Goal: Task Accomplishment & Management: Manage account settings

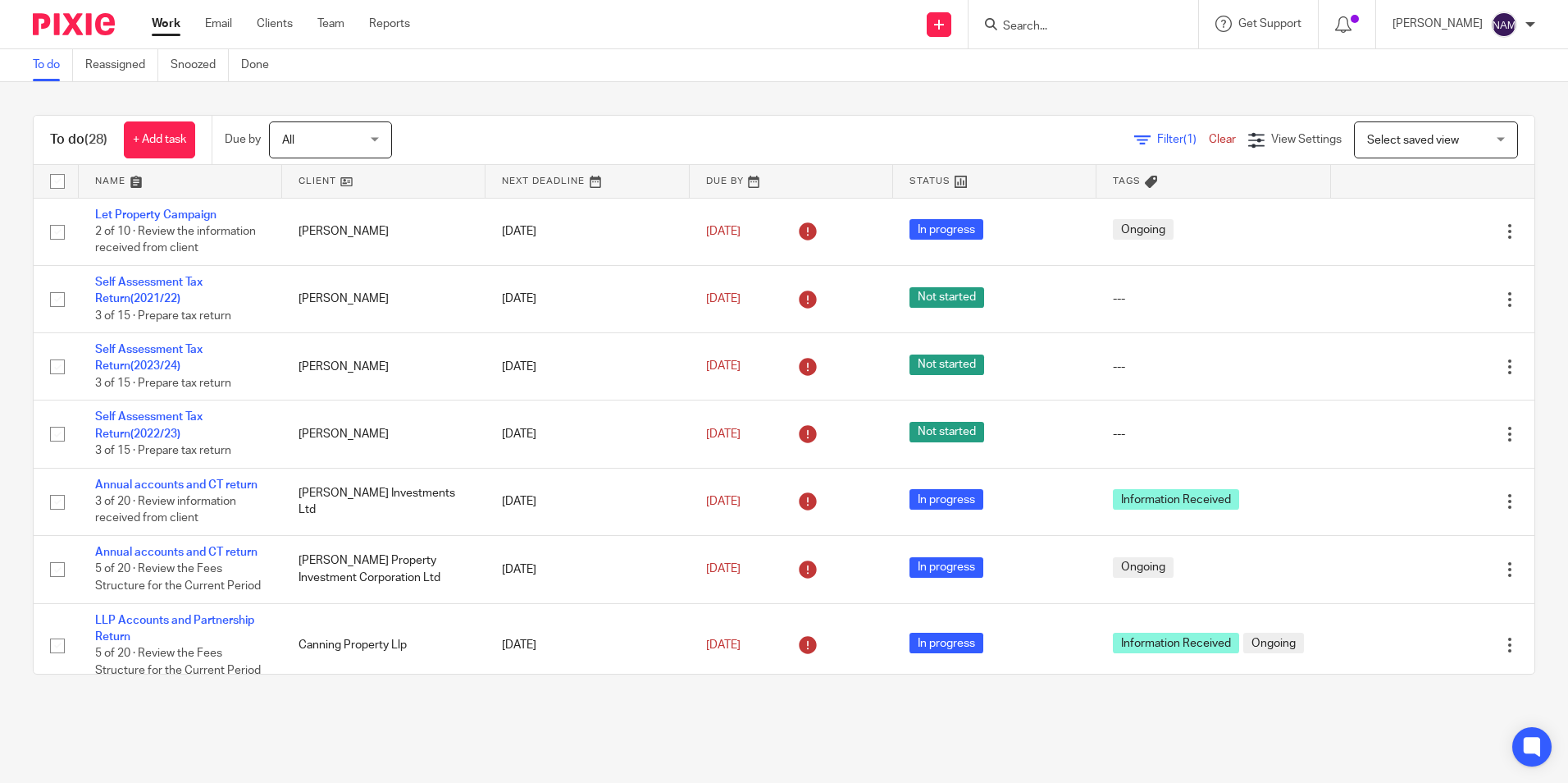
click at [68, 19] on img at bounding box center [73, 24] width 82 height 22
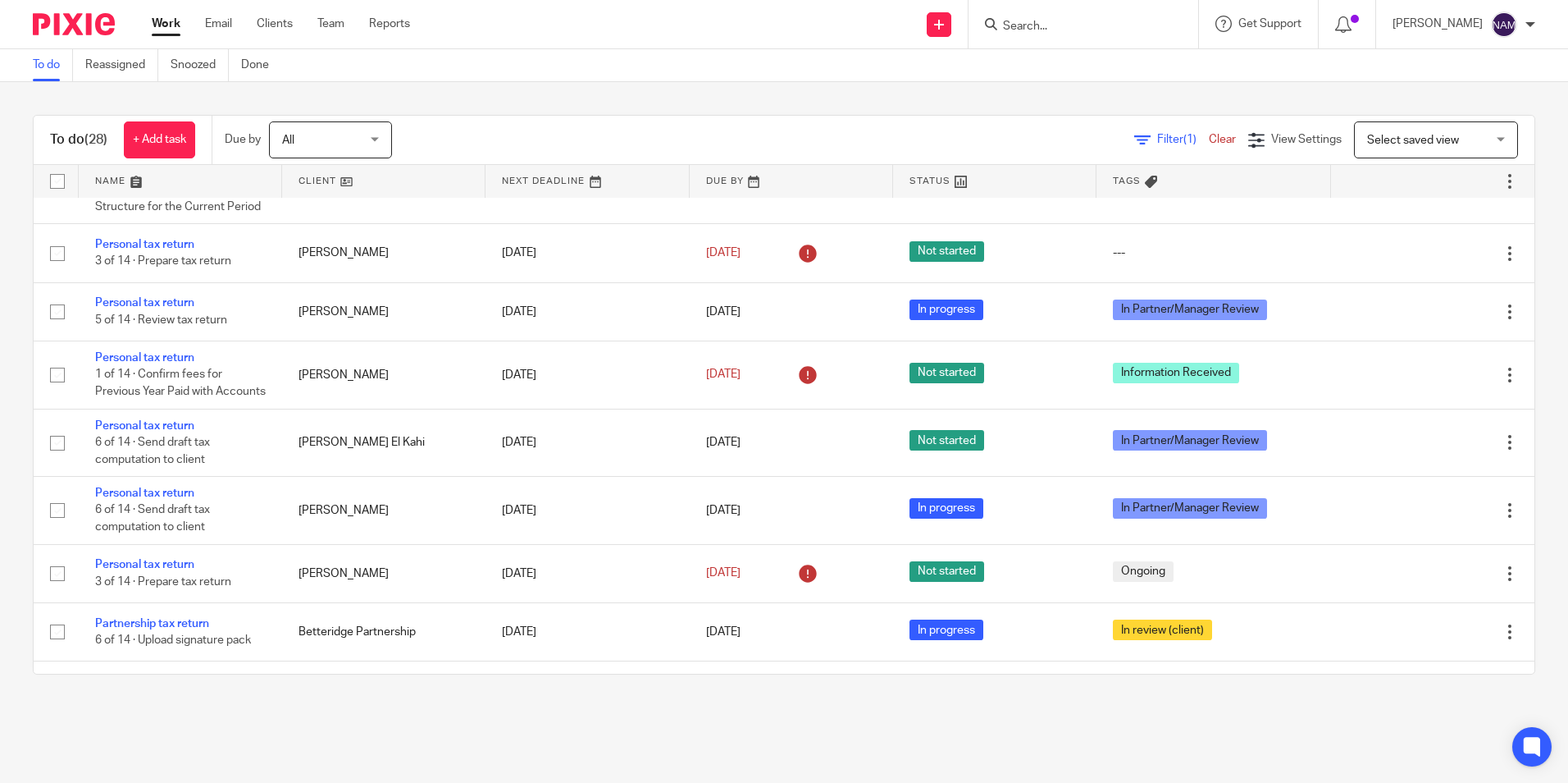
scroll to position [574, 0]
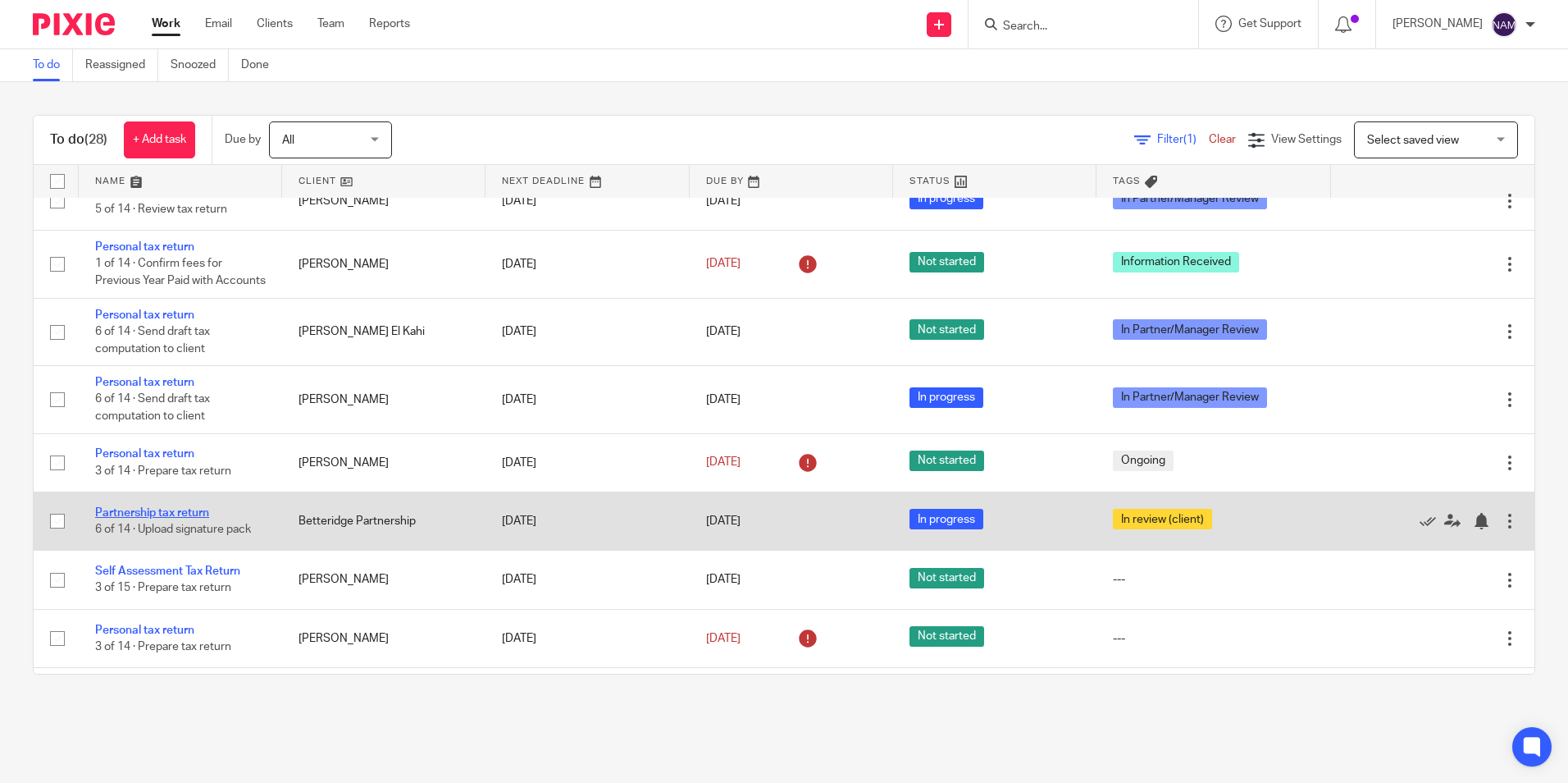
click at [187, 518] on link "Partnership tax return" at bounding box center [152, 513] width 114 height 12
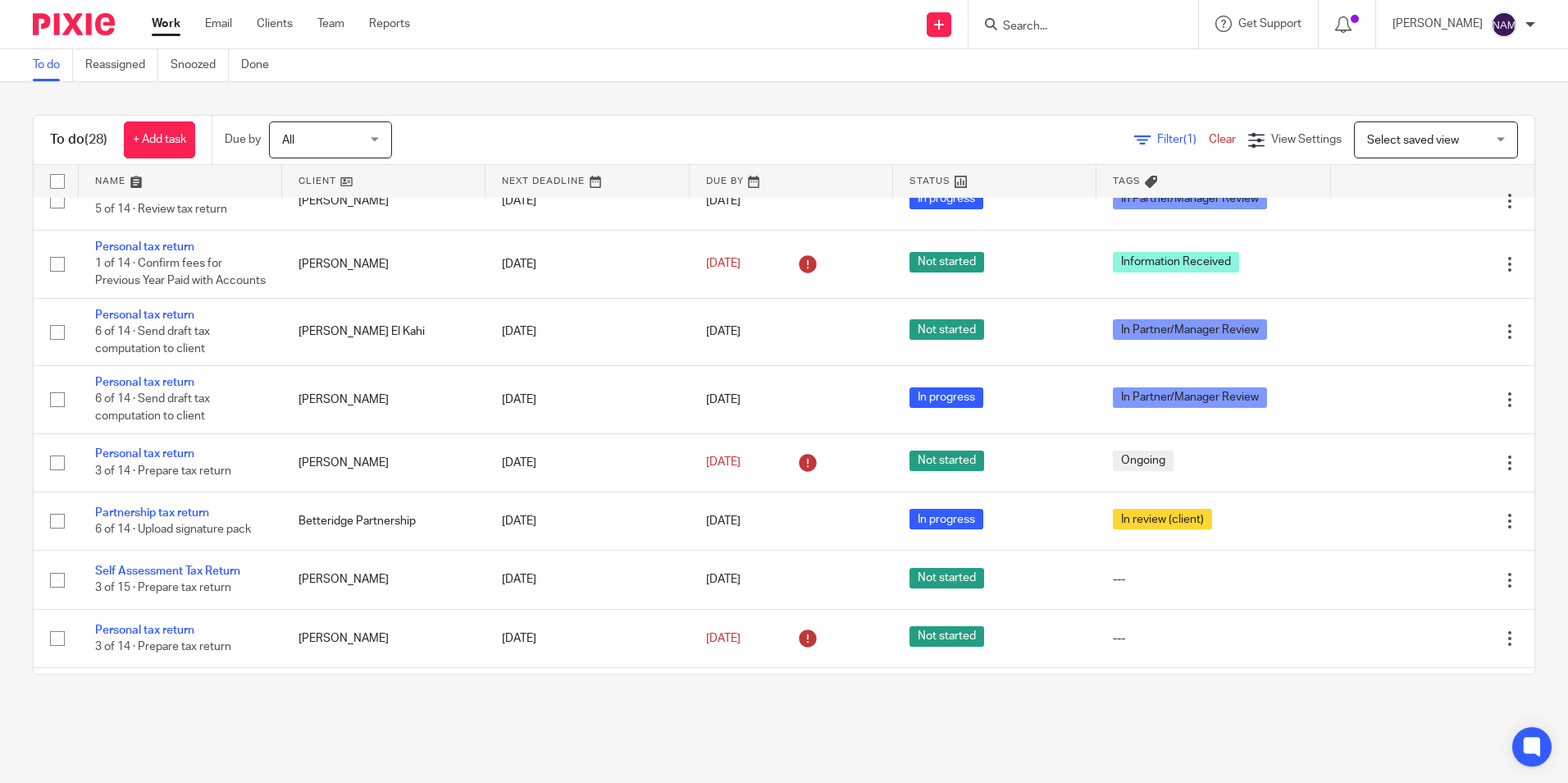
click at [103, 36] on div at bounding box center [68, 24] width 135 height 48
click at [88, 22] on img at bounding box center [73, 24] width 82 height 22
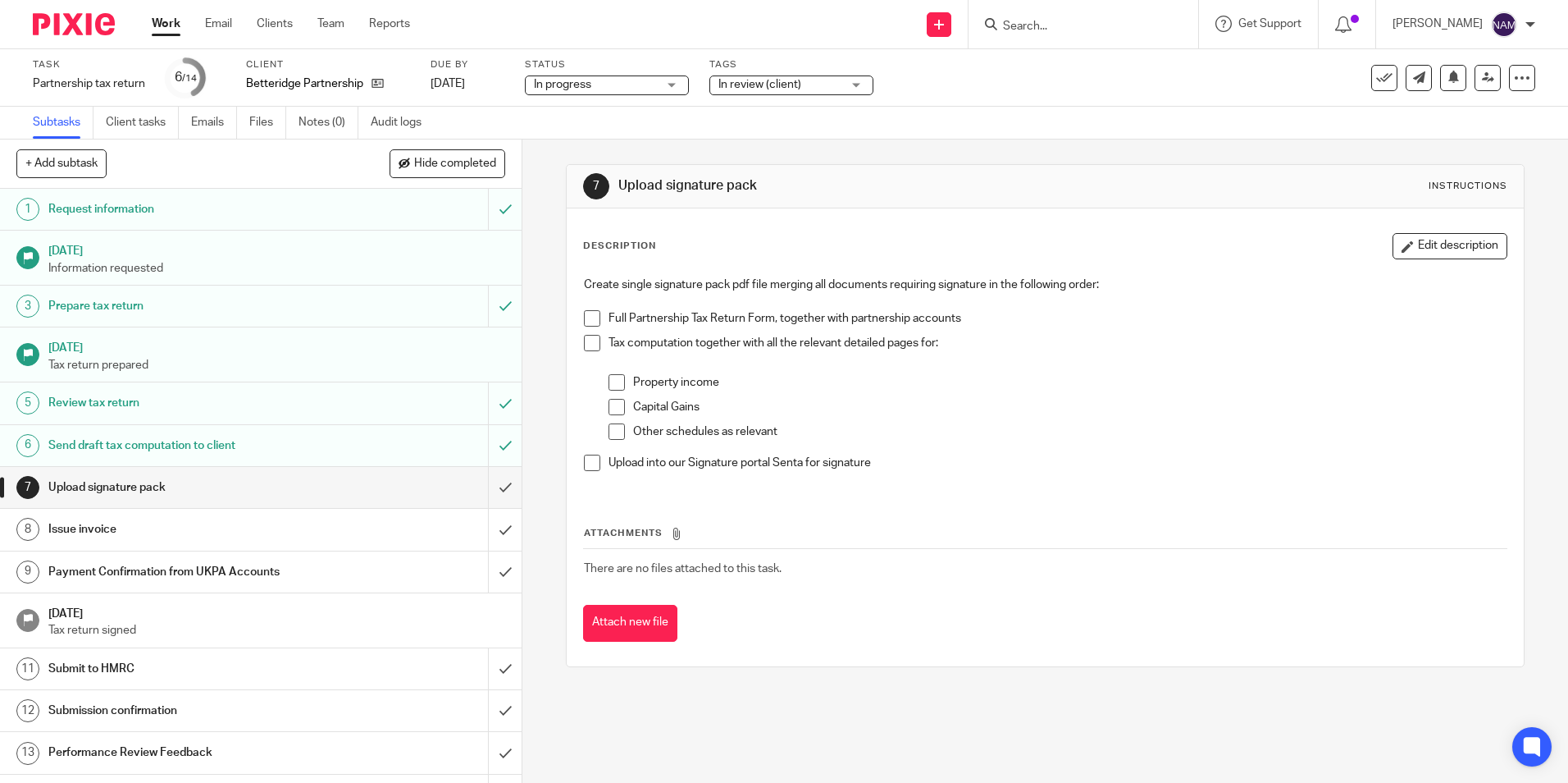
click at [756, 89] on span "In review (client)" at bounding box center [759, 85] width 83 height 12
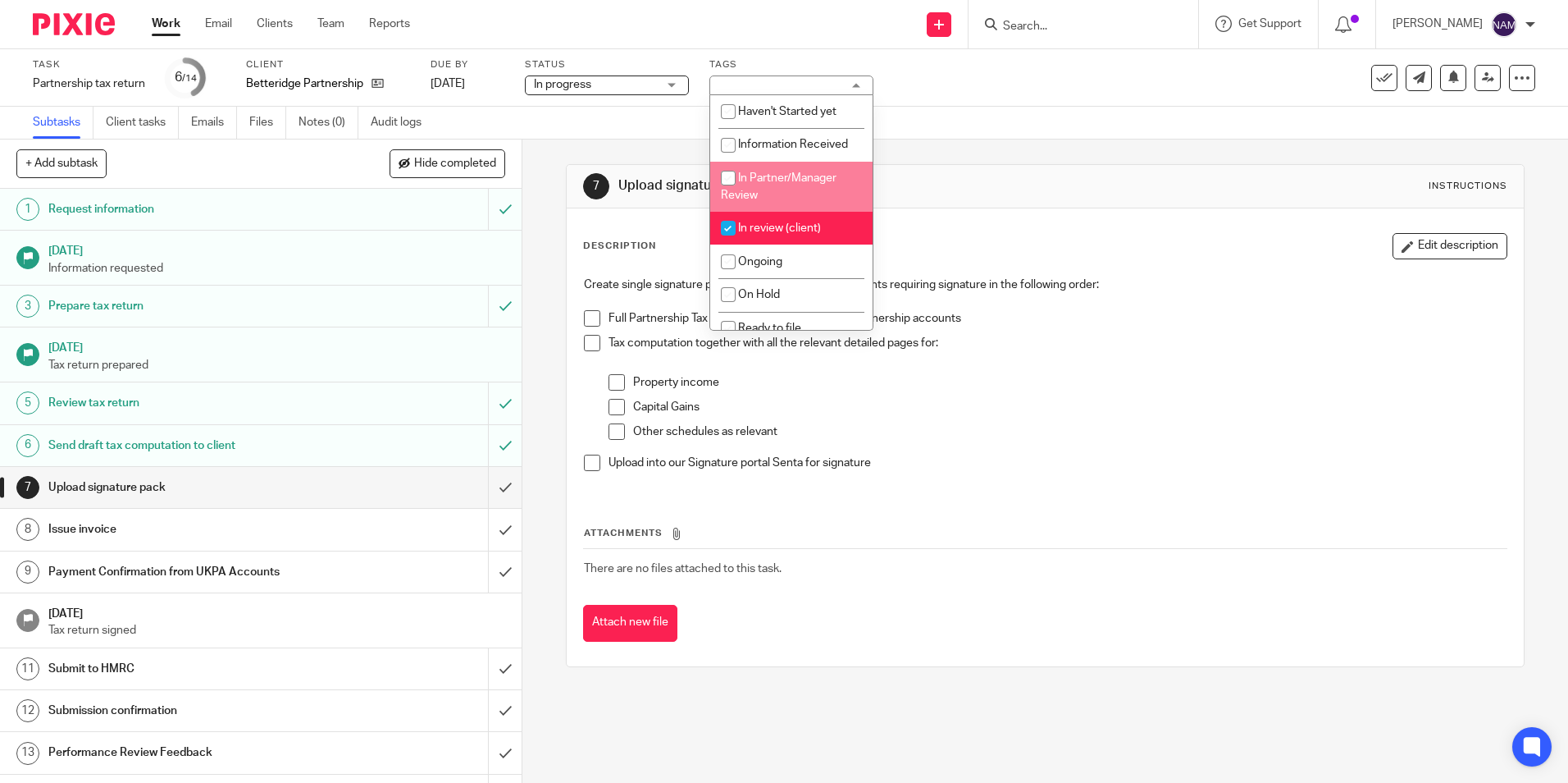
click at [805, 178] on span "In Partner/Manager Review" at bounding box center [779, 186] width 116 height 29
checkbox input "true"
click at [767, 227] on span "In review (client)" at bounding box center [780, 228] width 83 height 12
checkbox input "false"
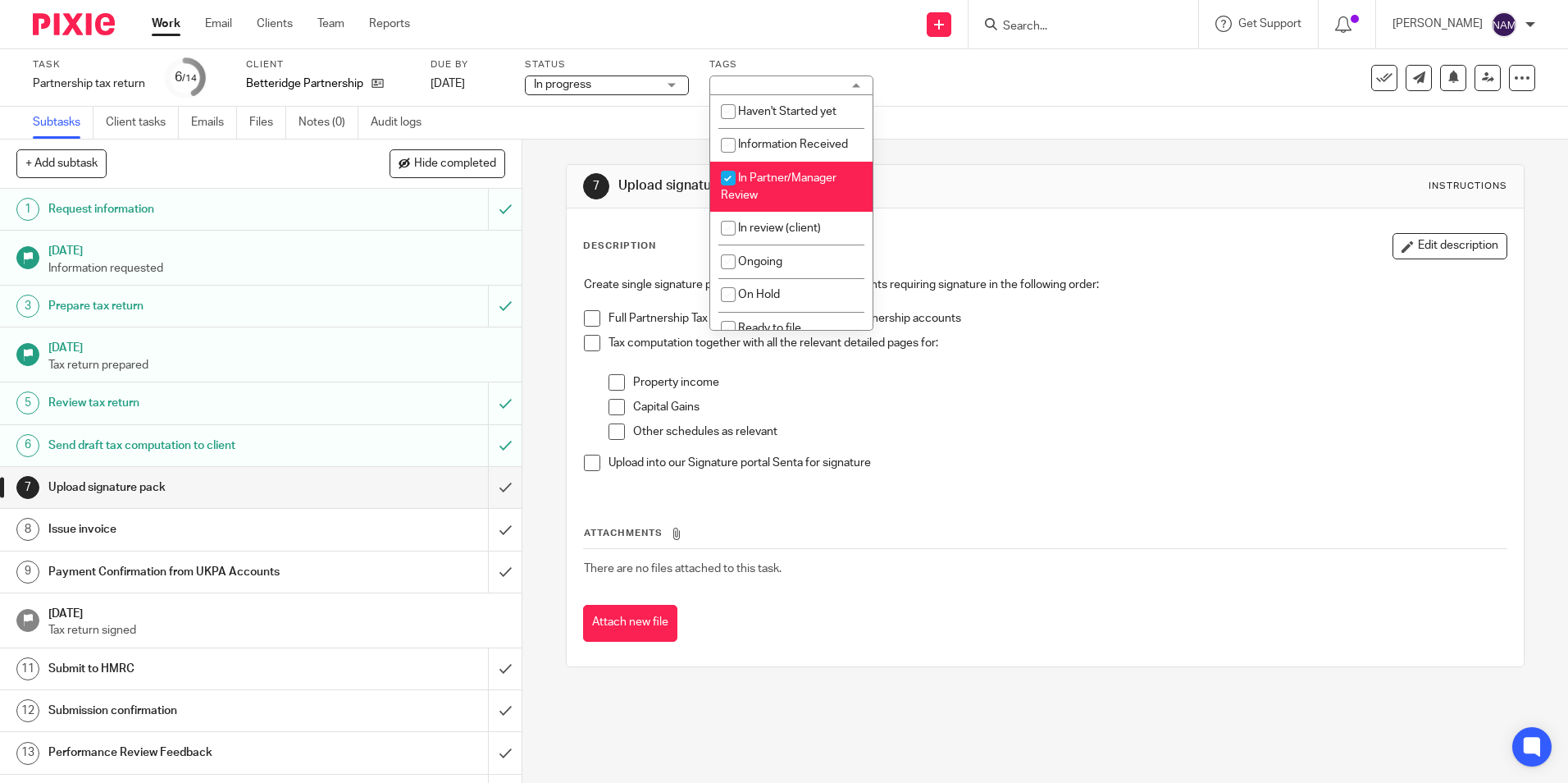
click at [617, 128] on div "Subtasks Client tasks Emails Files Notes (0) Audit logs" at bounding box center [784, 123] width 1568 height 33
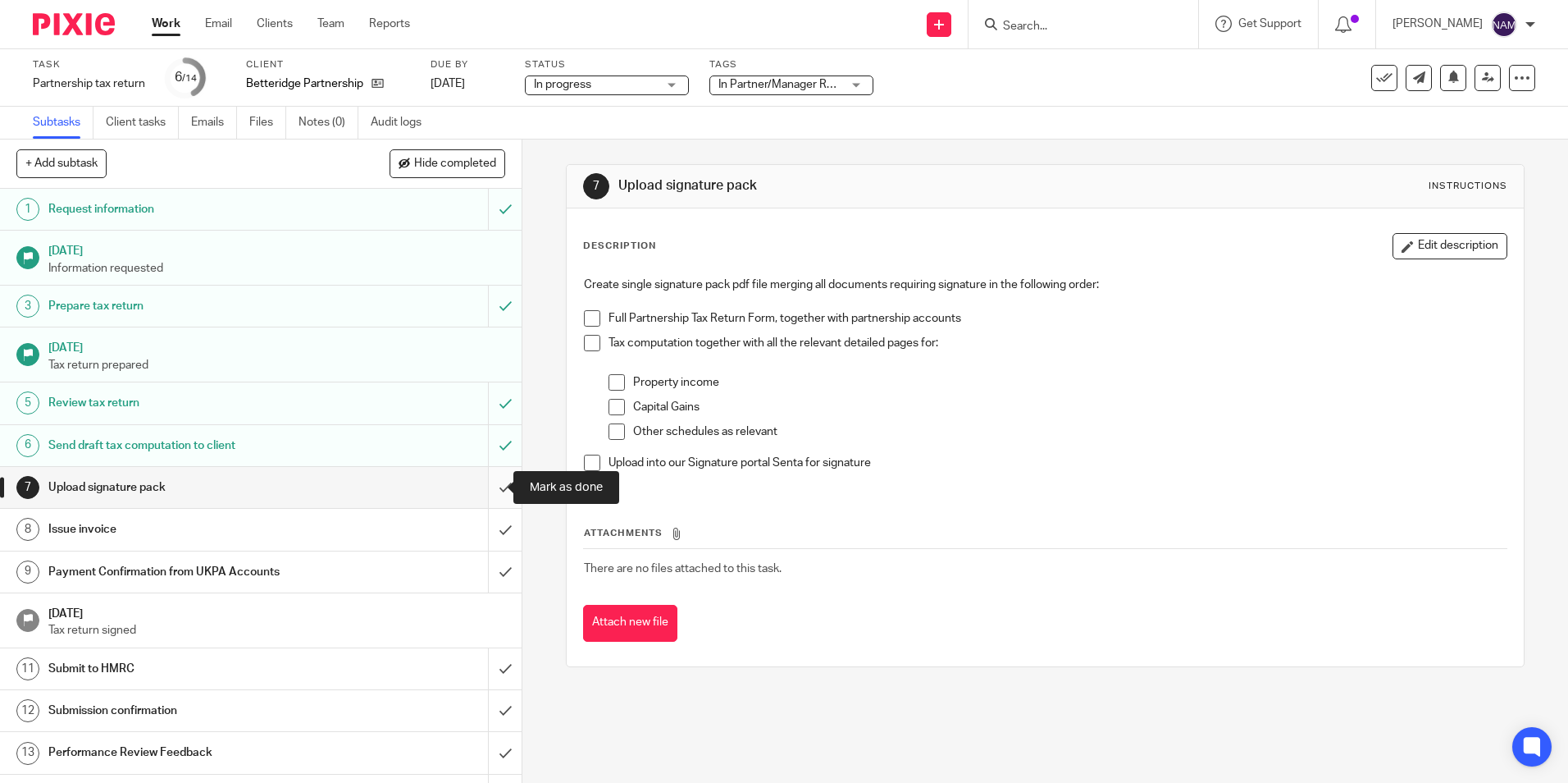
click at [488, 484] on input "submit" at bounding box center [261, 488] width 521 height 41
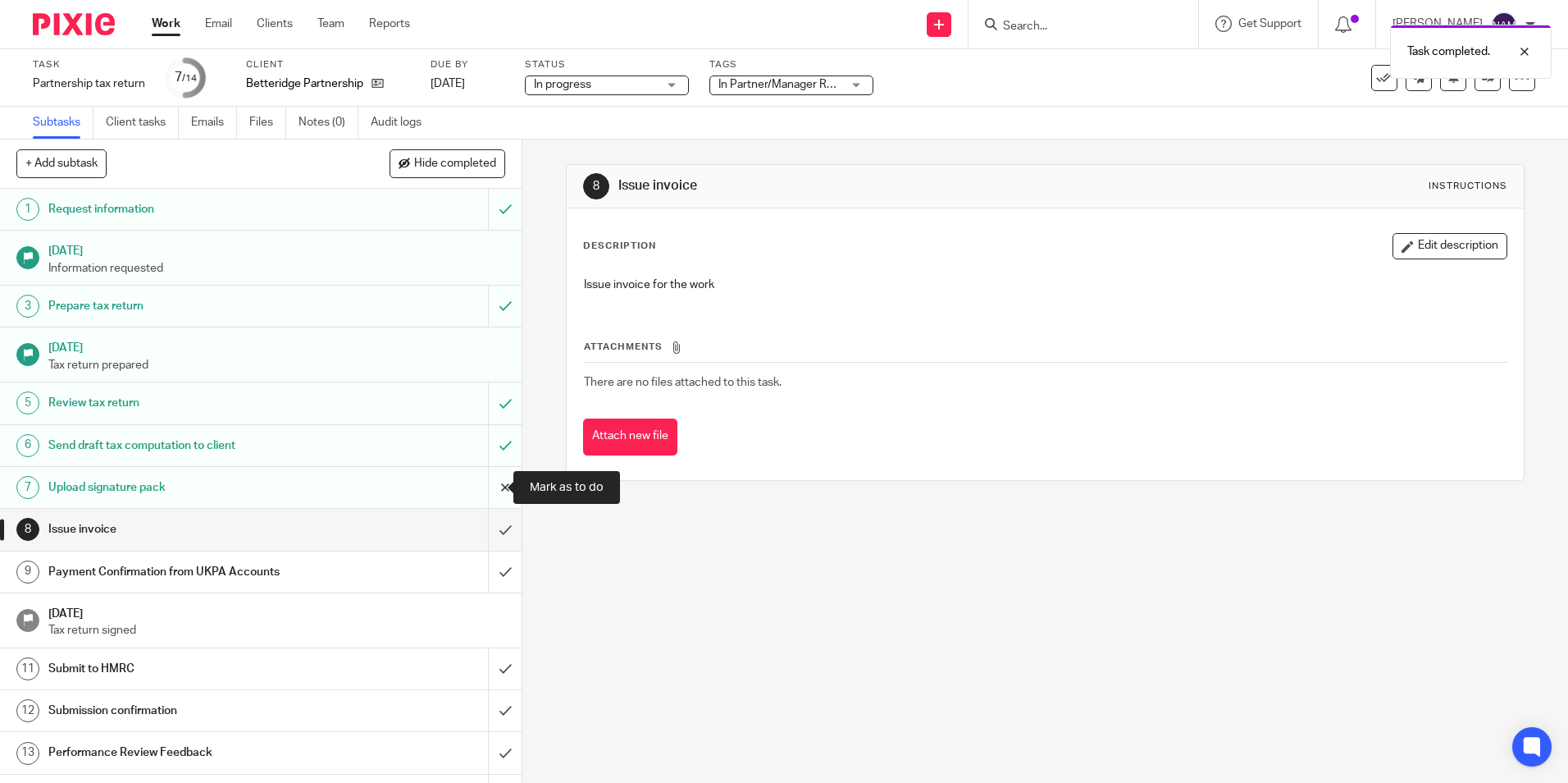
click at [484, 480] on input "submit" at bounding box center [261, 488] width 521 height 41
click at [489, 461] on input "submit" at bounding box center [261, 445] width 521 height 41
click at [495, 402] on input "submit" at bounding box center [261, 403] width 521 height 41
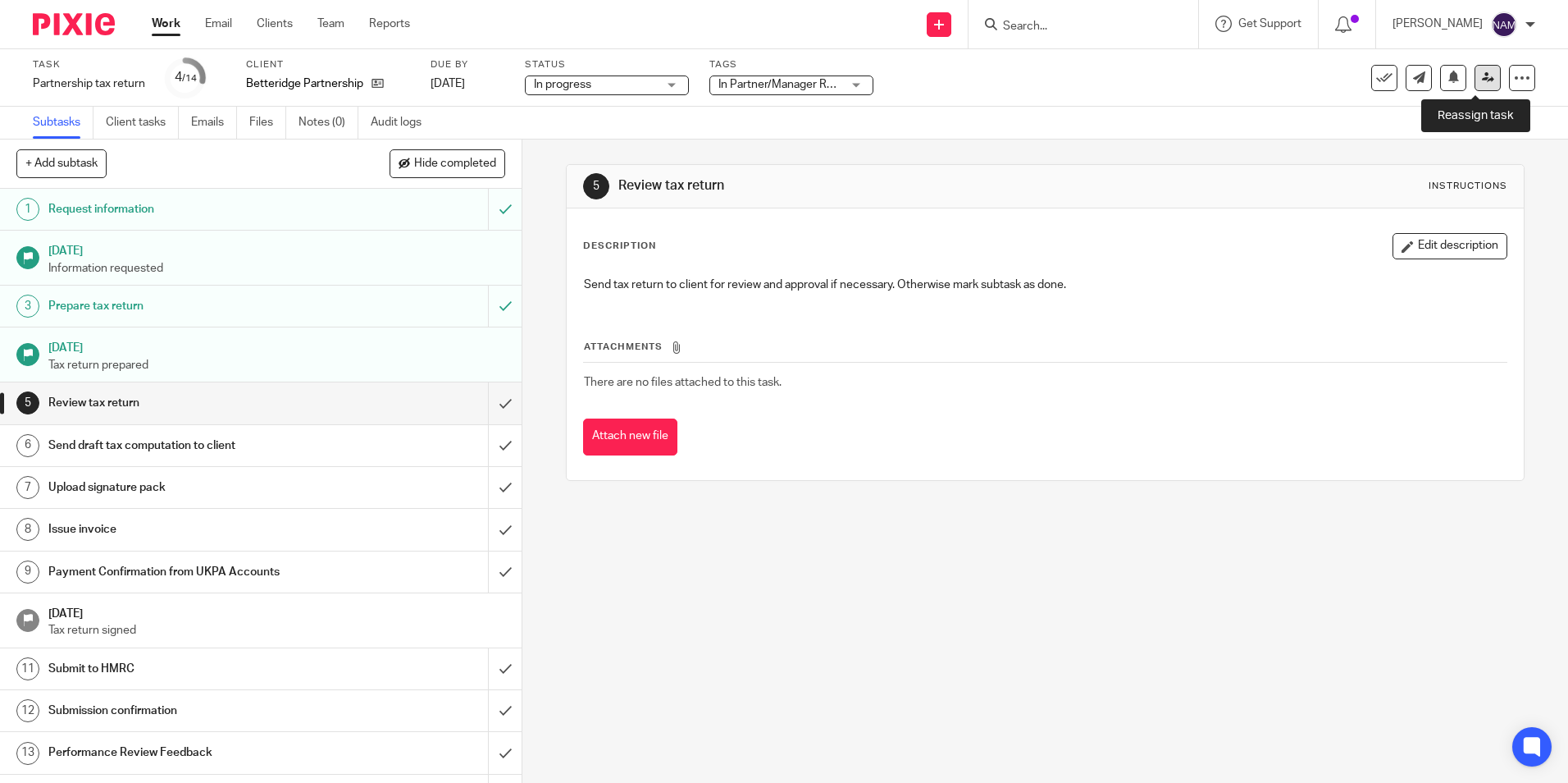
click at [1474, 69] on link at bounding box center [1487, 77] width 26 height 26
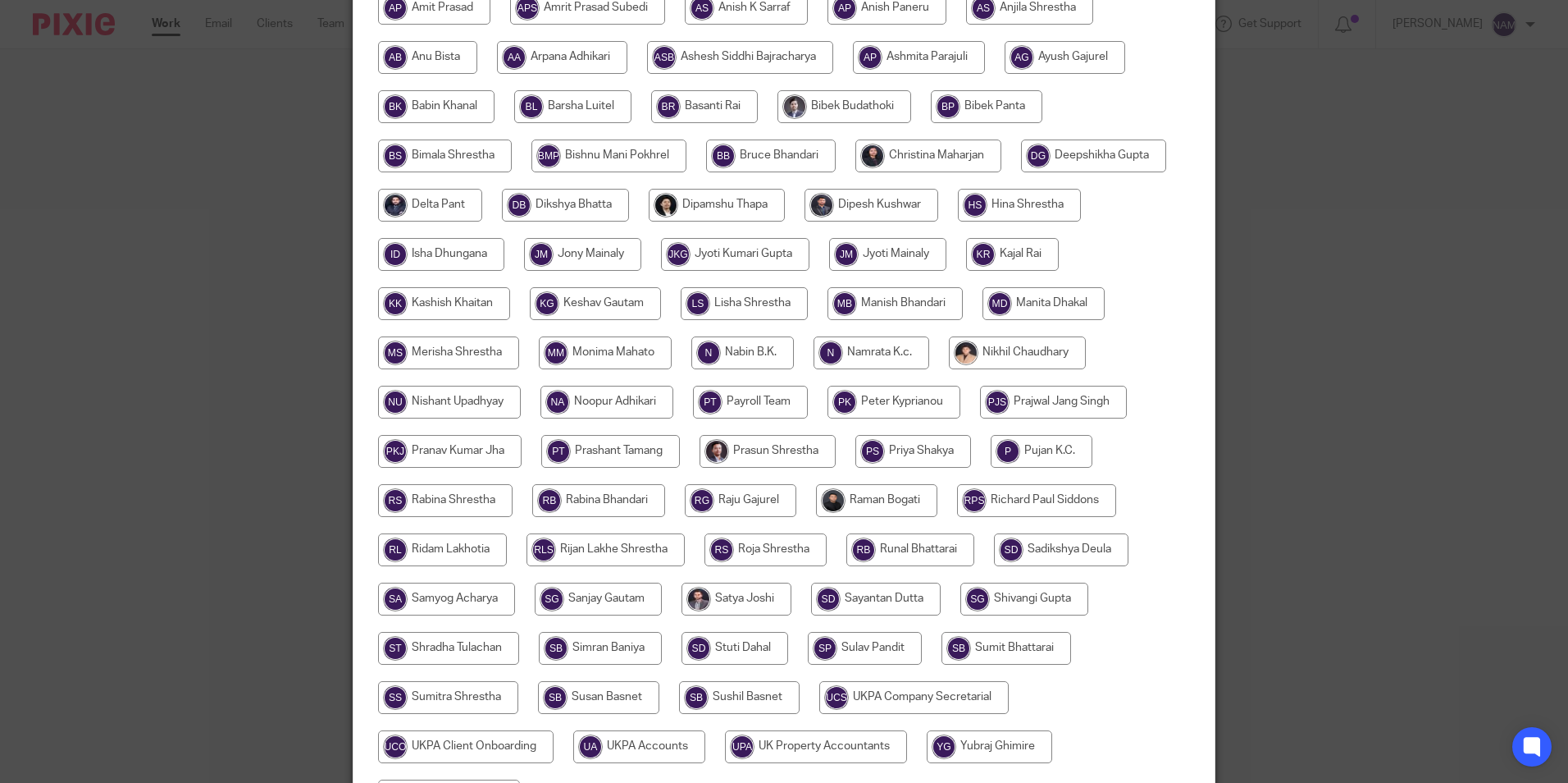
scroll to position [328, 0]
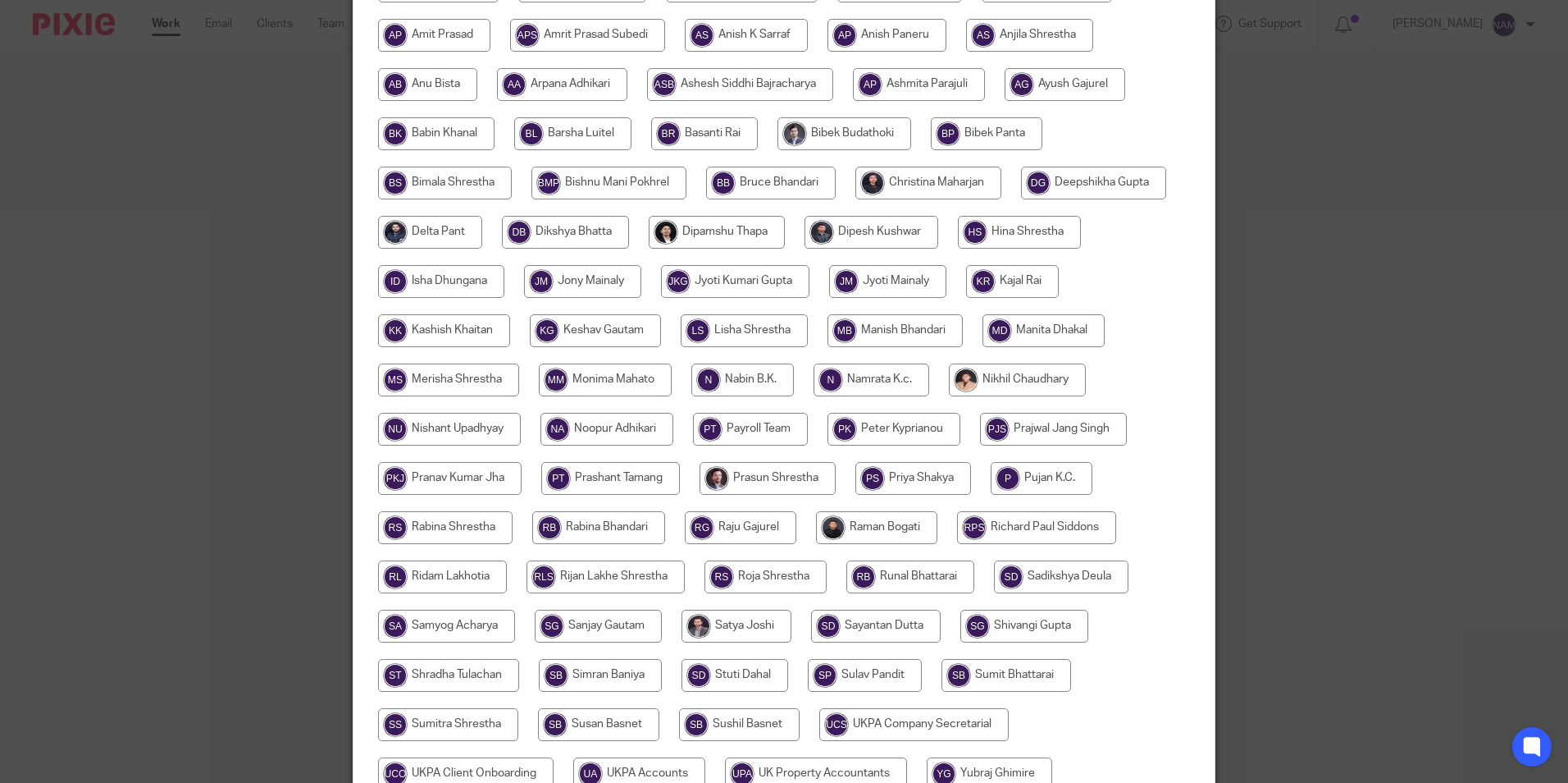
click at [609, 339] on input "radio" at bounding box center [595, 330] width 131 height 33
radio input "true"
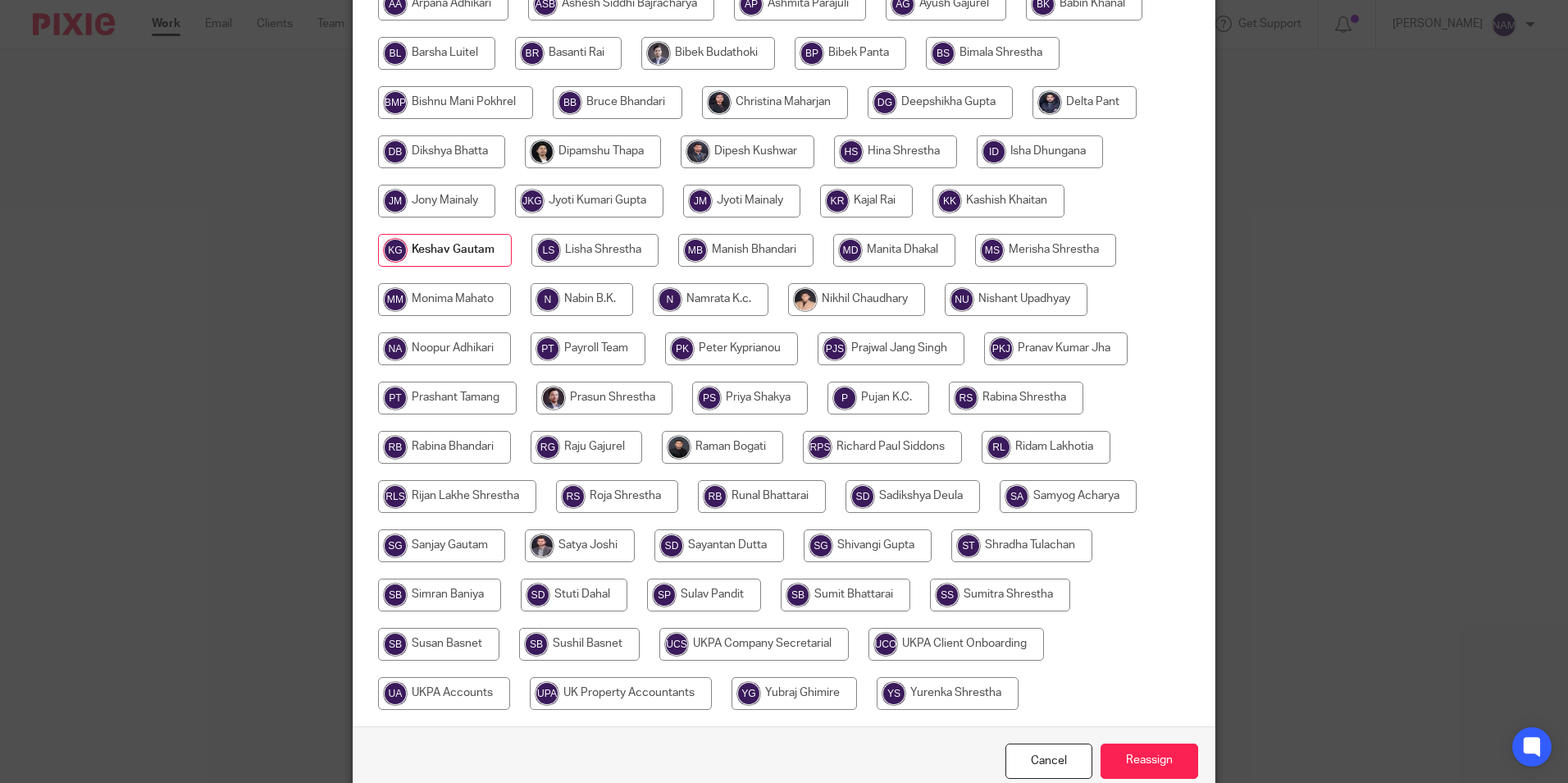
scroll to position [537, 0]
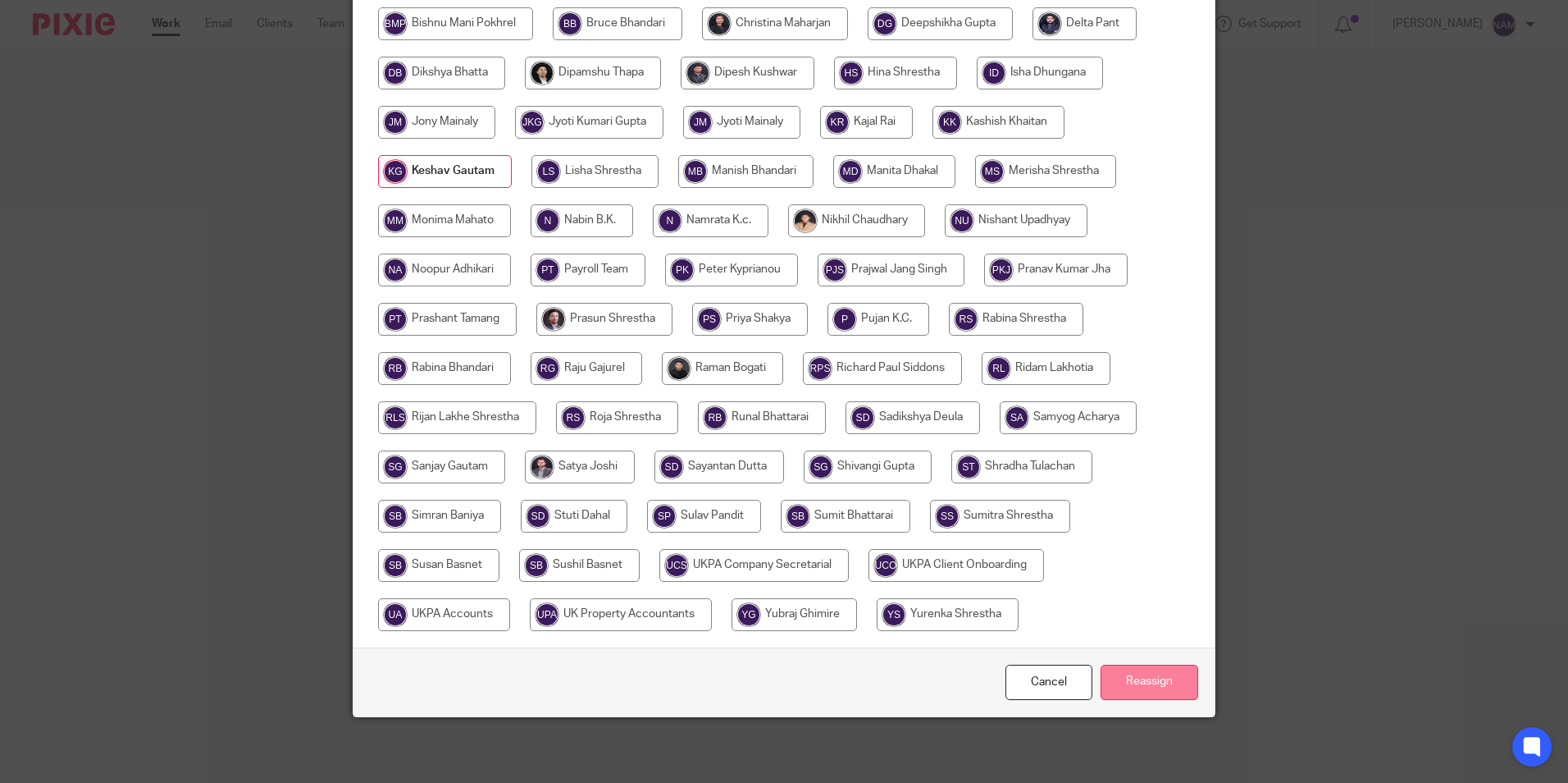
click at [1164, 672] on input "Reassign" at bounding box center [1148, 682] width 97 height 36
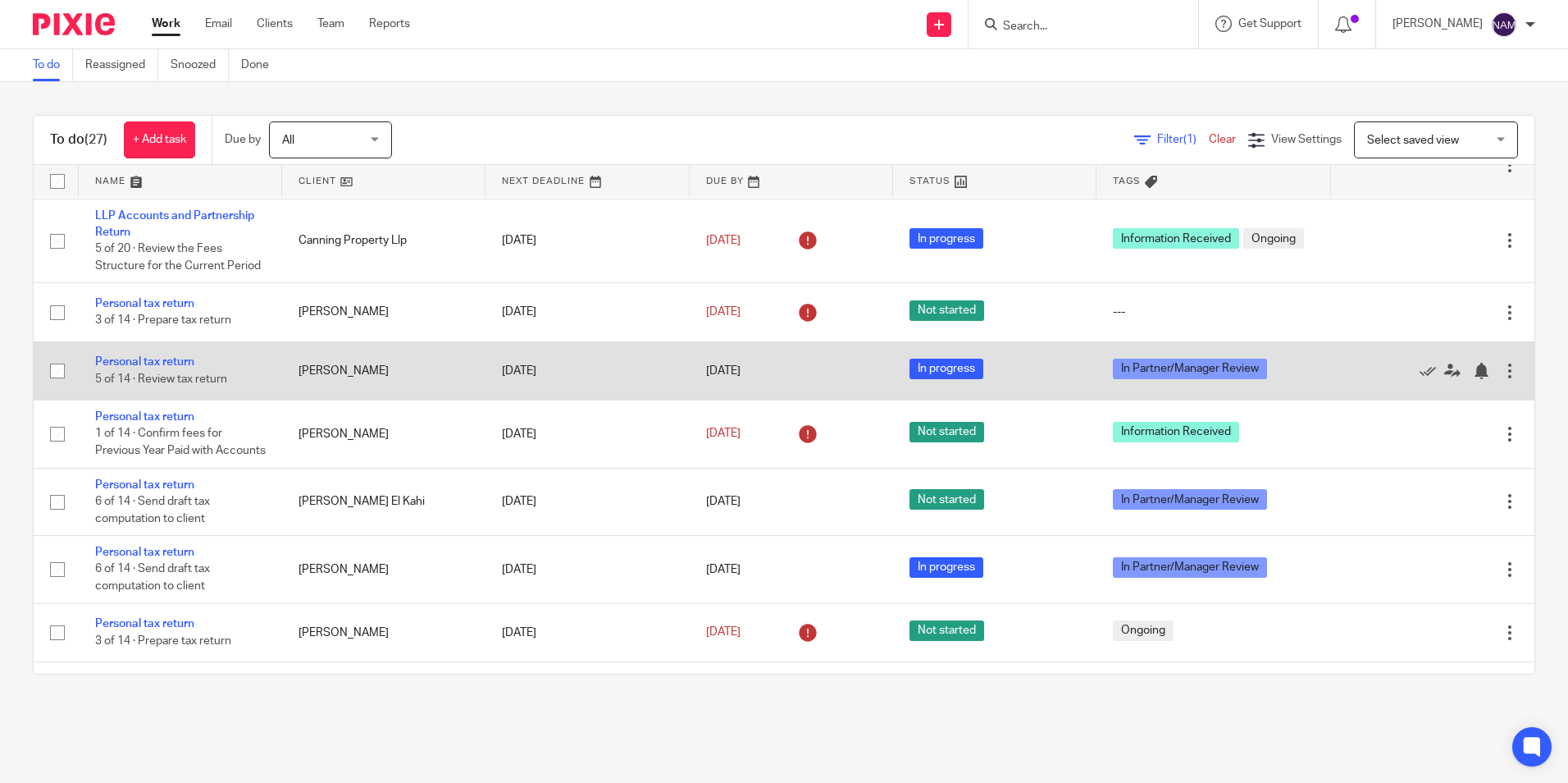
scroll to position [410, 0]
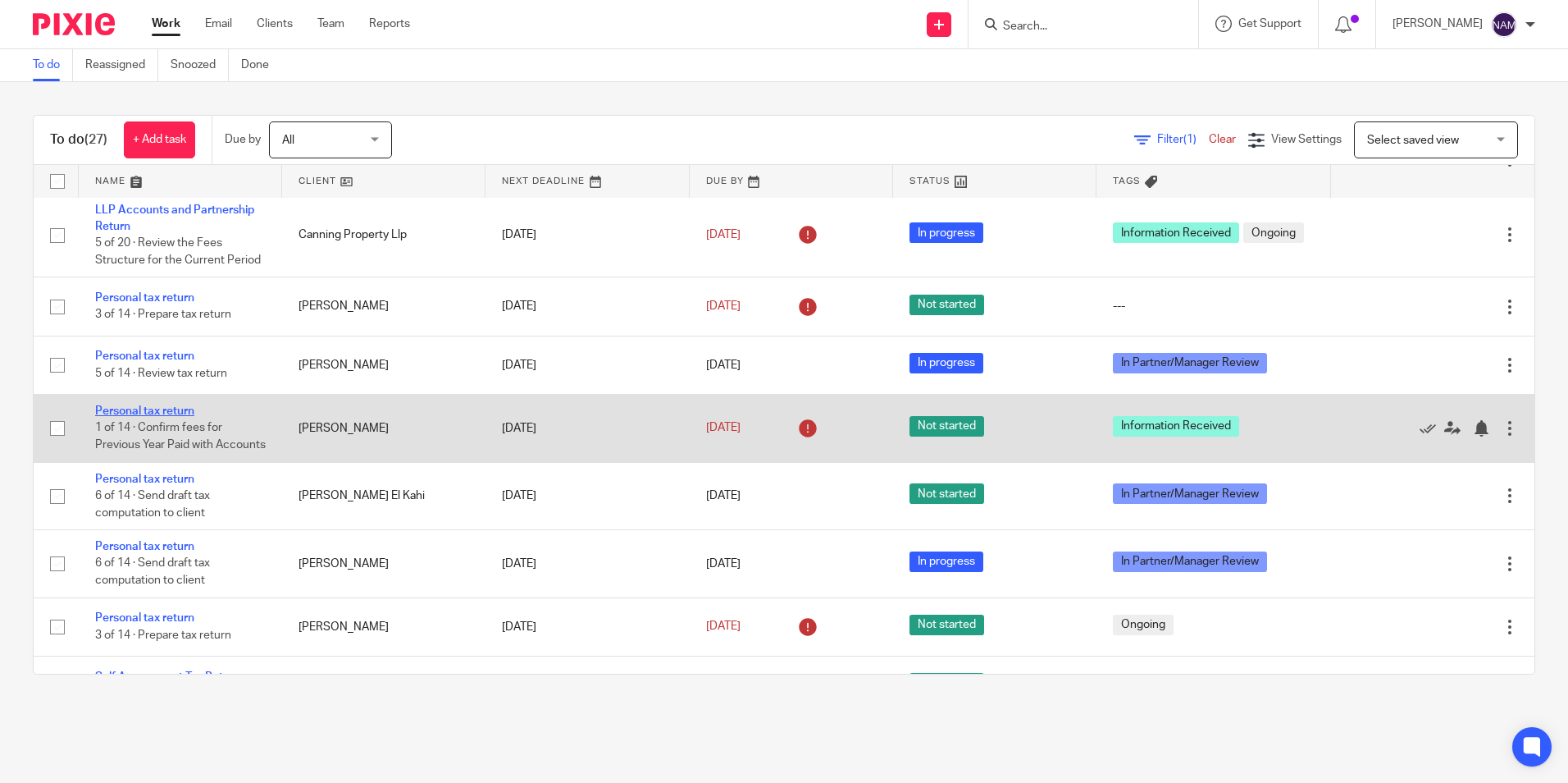
click at [141, 411] on link "Personal tax return" at bounding box center [145, 411] width 99 height 12
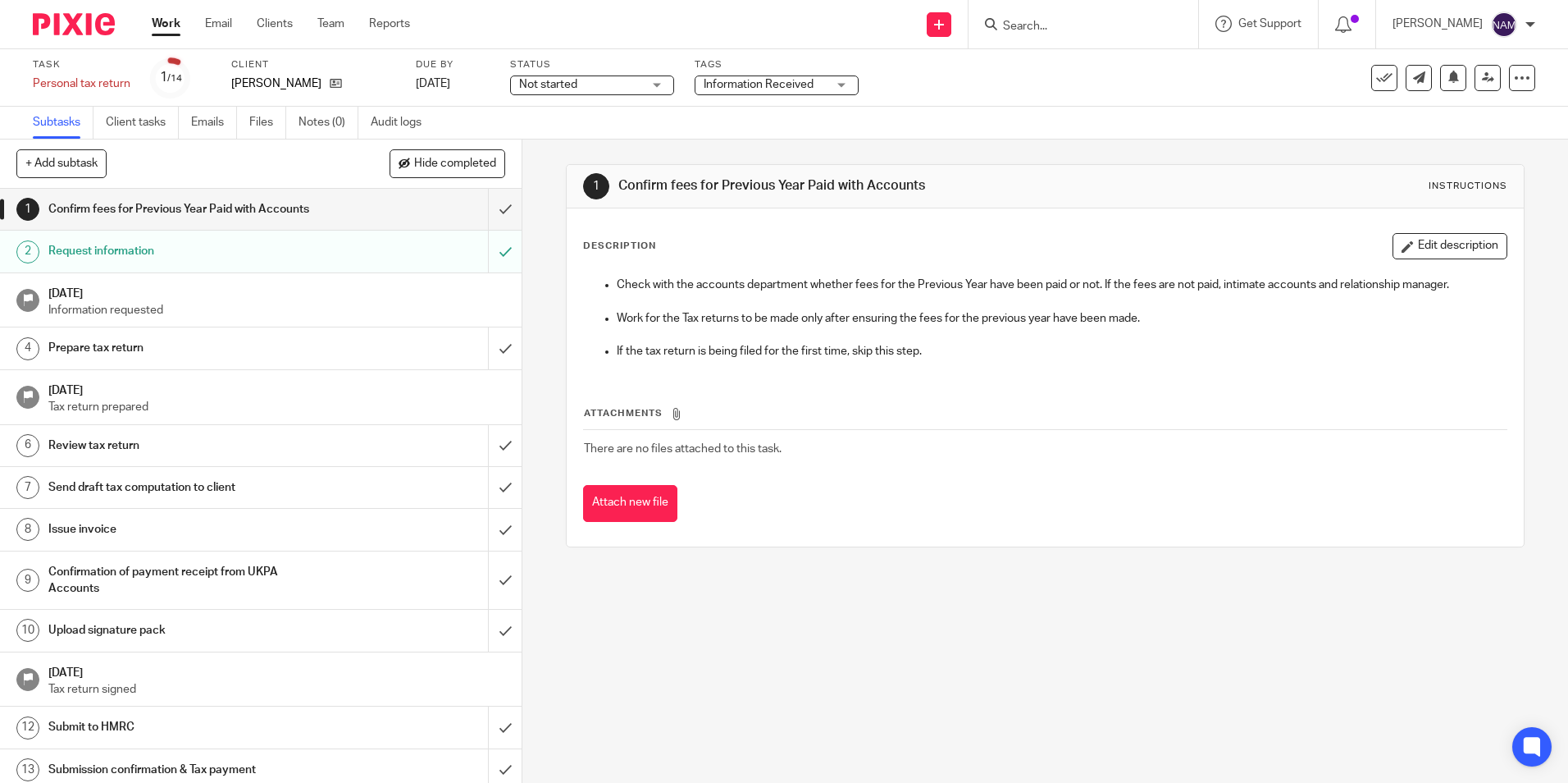
click at [89, 28] on img at bounding box center [73, 24] width 82 height 22
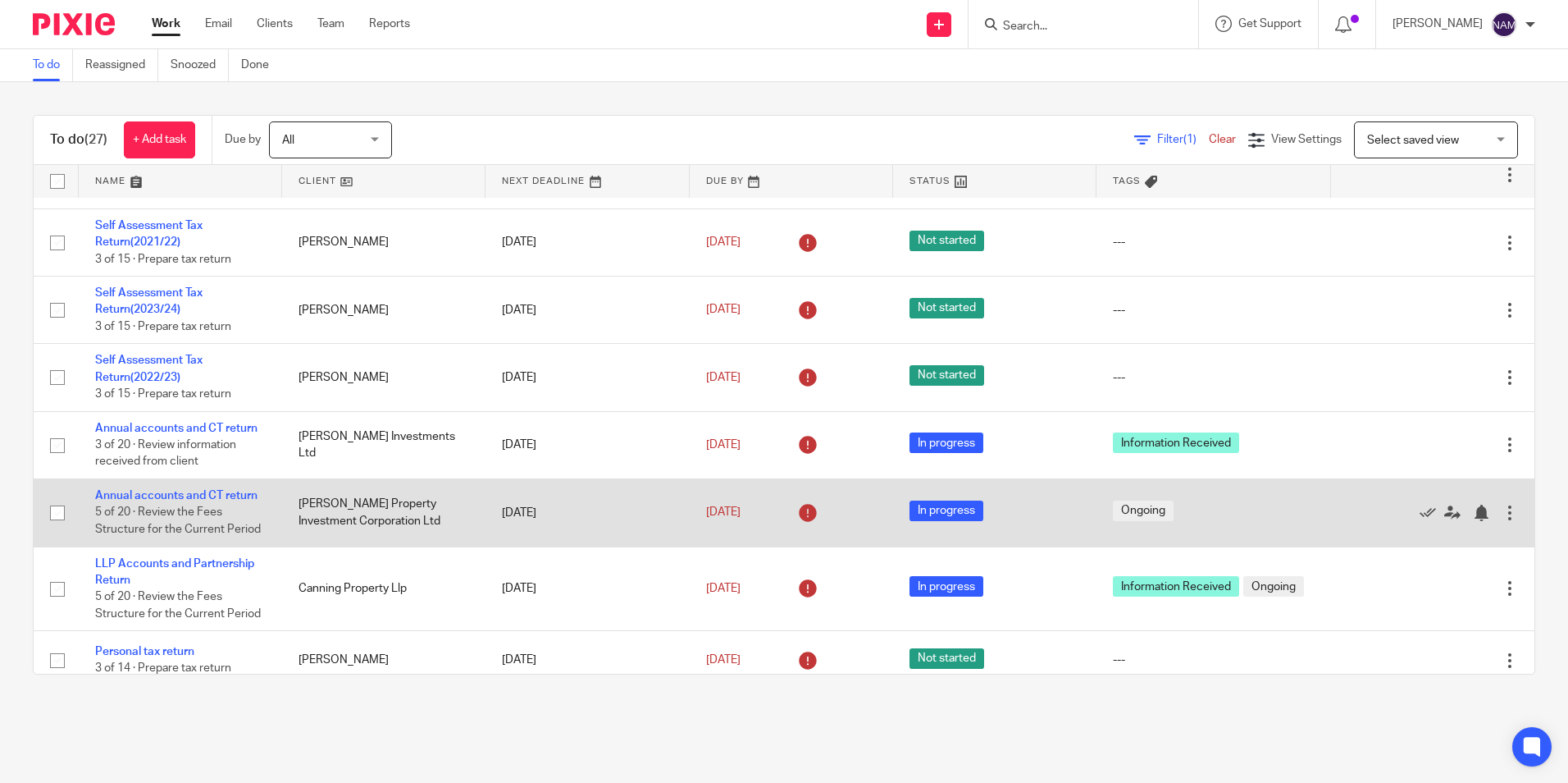
scroll to position [85, 0]
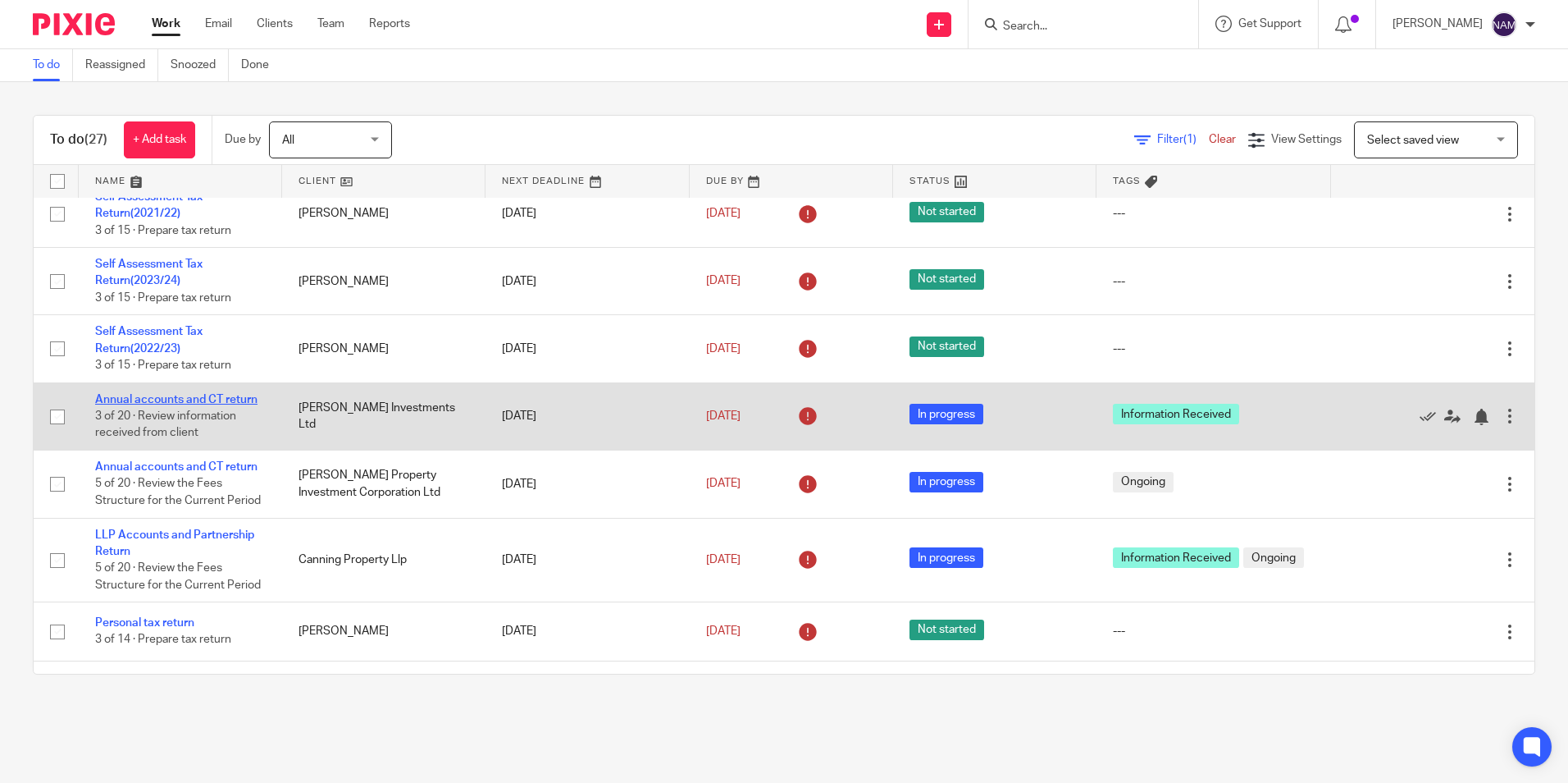
click at [206, 401] on link "Annual accounts and CT return" at bounding box center [177, 400] width 162 height 12
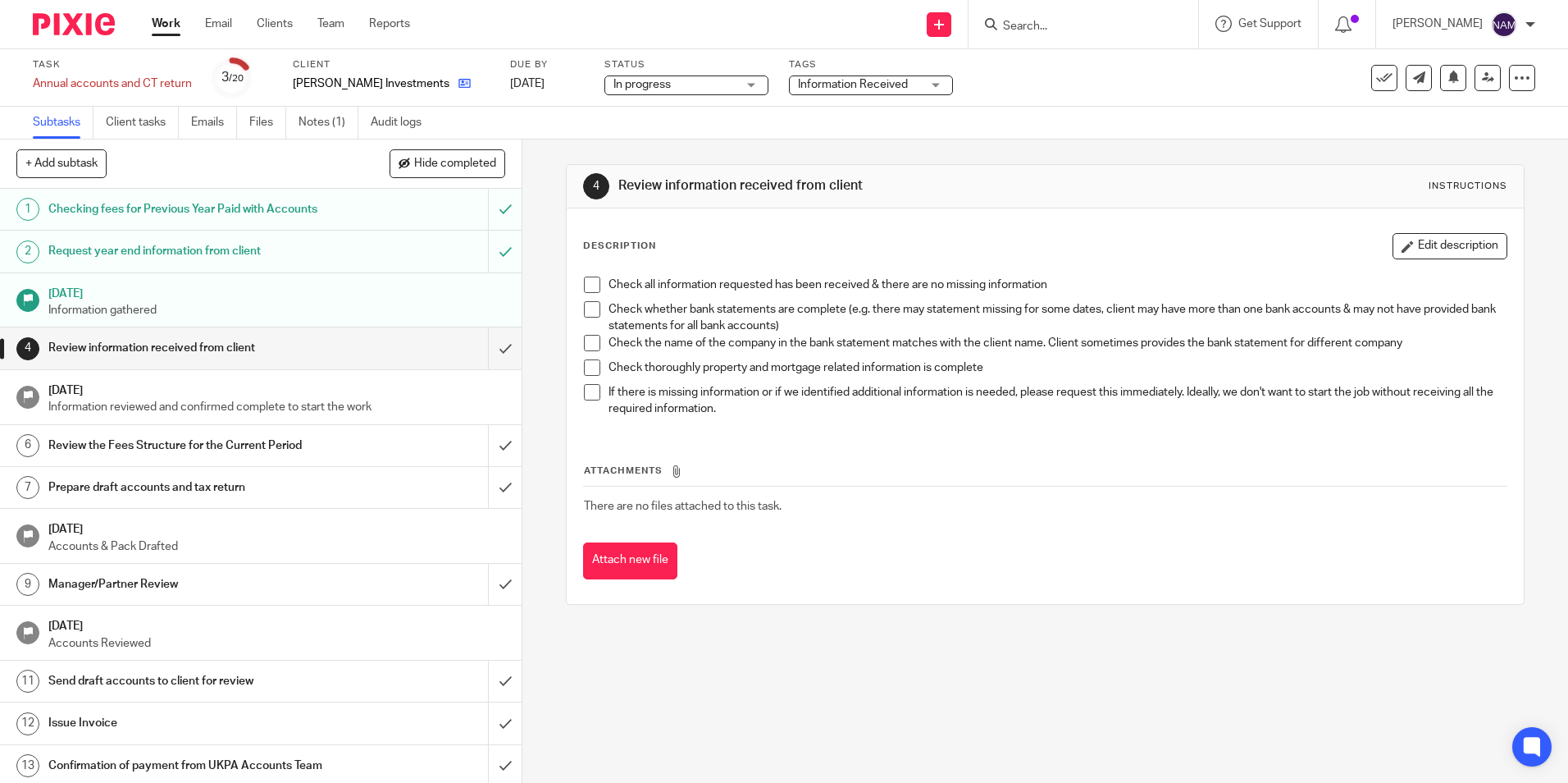
click at [451, 85] on link at bounding box center [460, 83] width 20 height 16
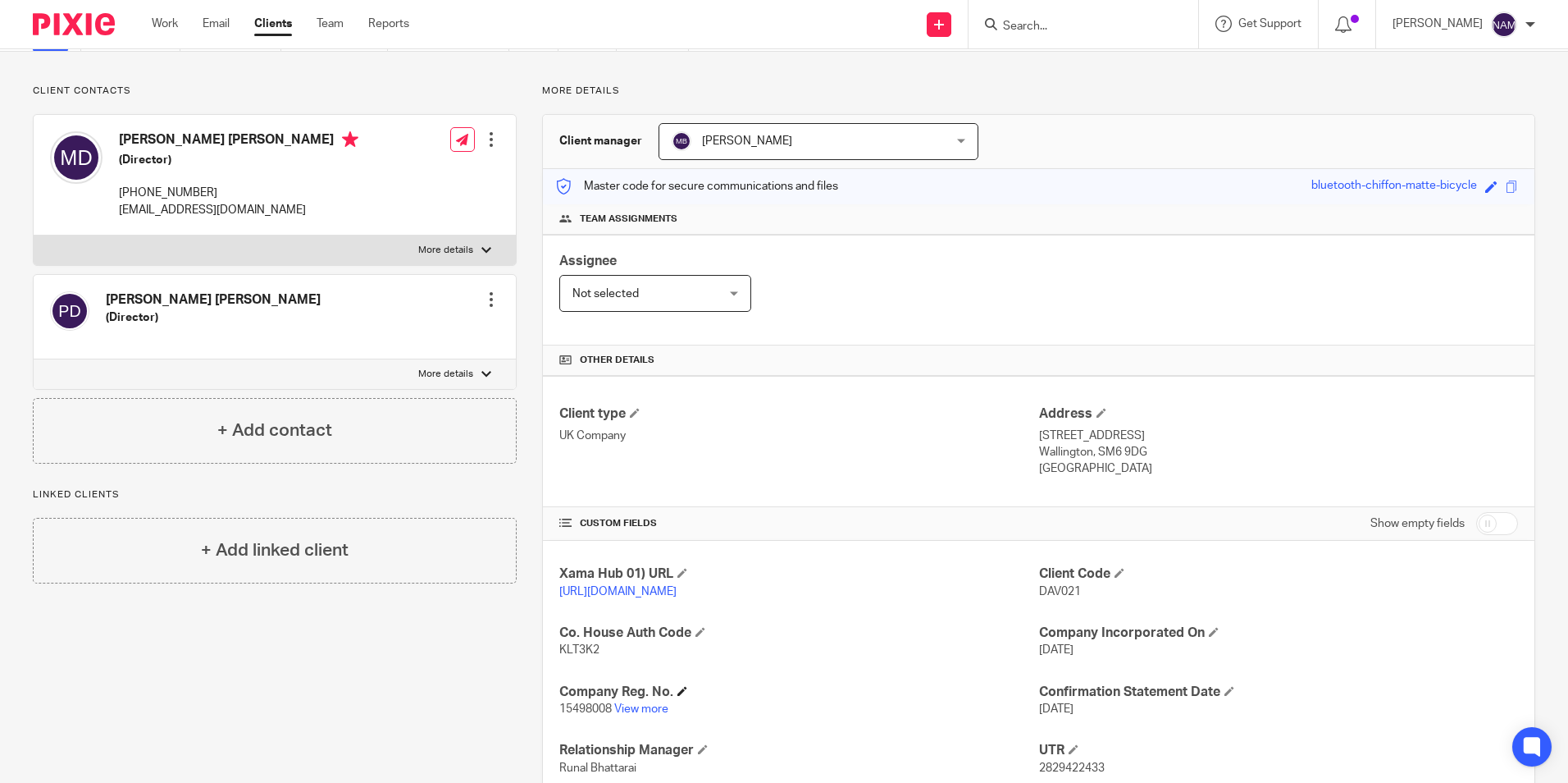
scroll to position [164, 0]
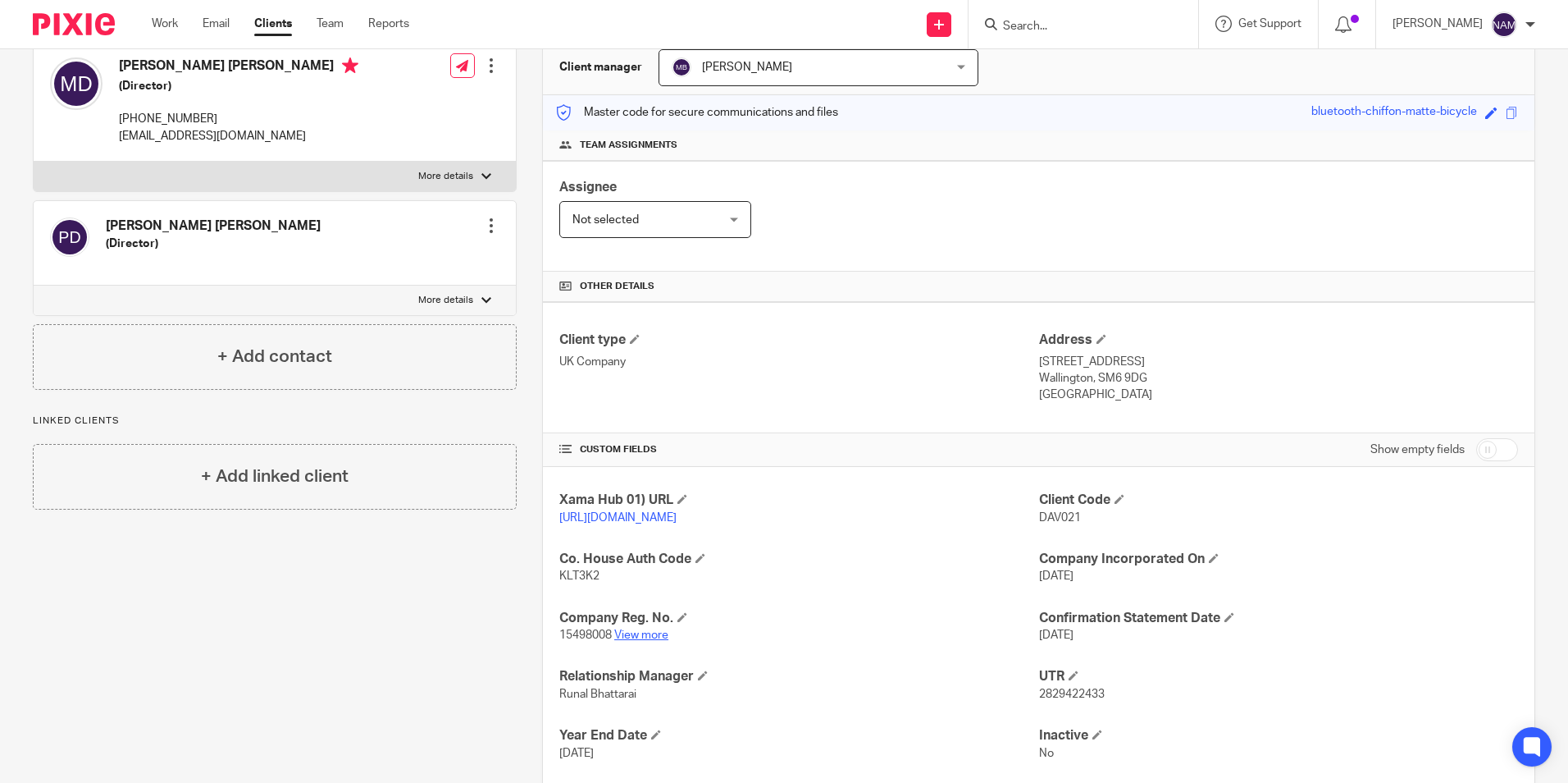
click at [645, 641] on link "View more" at bounding box center [641, 635] width 54 height 12
